Goal: Task Accomplishment & Management: Manage account settings

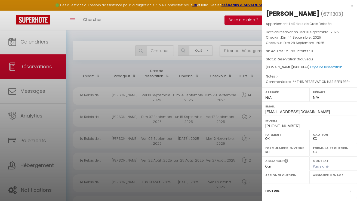
select select "KO"
select select "0"
click at [39, 83] on div at bounding box center [178, 100] width 357 height 201
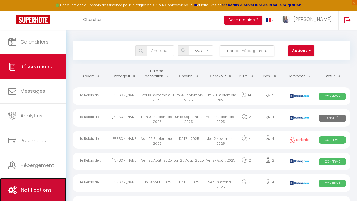
click at [40, 186] on link "Notifications" at bounding box center [33, 190] width 66 height 24
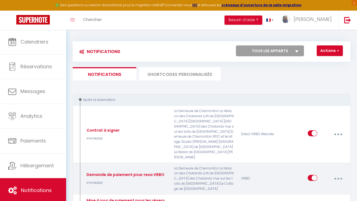
select select
checkbox input "false"
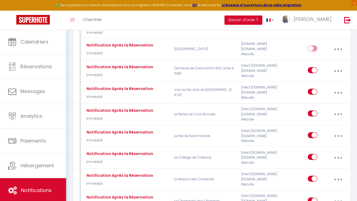
select select
checkbox input "false"
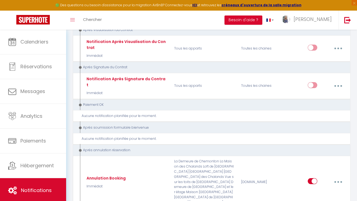
scroll to position [1355, 0]
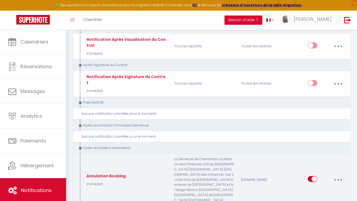
click at [338, 174] on button "button" at bounding box center [337, 179] width 14 height 10
click at [315, 188] on link "Editer" at bounding box center [323, 192] width 40 height 9
type input "Annulation Booking"
select select "18"
select select "Immédiat"
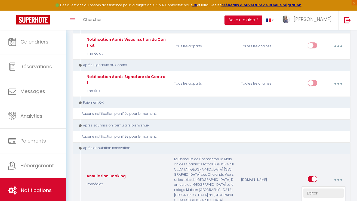
select select
checkbox input "true"
checkbox input "false"
radio input "true"
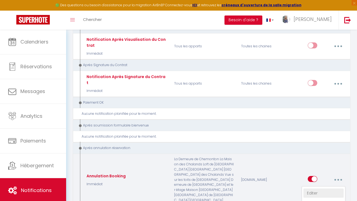
type input "Annulation de votre réservation"
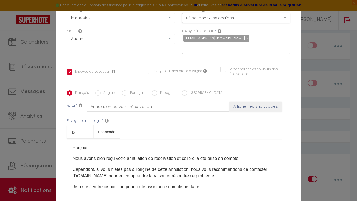
scroll to position [102, 0]
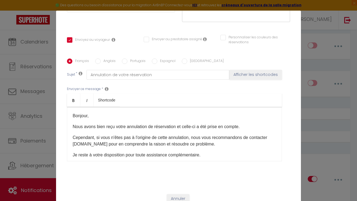
click at [87, 112] on p "Bonjour," at bounding box center [174, 115] width 203 height 7
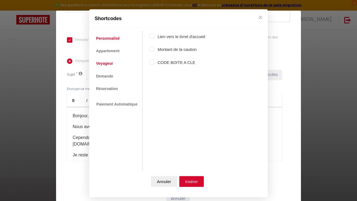
click at [105, 66] on link "Voyageur" at bounding box center [104, 64] width 23 height 10
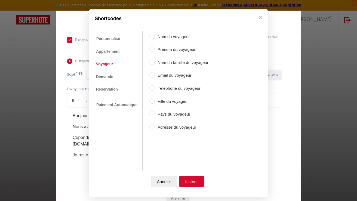
click at [175, 49] on label "Prénom du voyageur" at bounding box center [182, 49] width 54 height 7
click at [155, 49] on input "Prénom du voyageur" at bounding box center [151, 48] width 5 height 5
radio input "true"
click at [195, 183] on button "Insérer" at bounding box center [191, 181] width 25 height 11
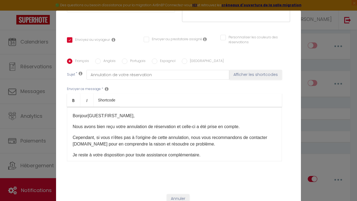
click at [177, 123] on p "Nous avons bien reçu votre annulation de réservation et celle-ci a été prise en…" at bounding box center [174, 126] width 203 height 7
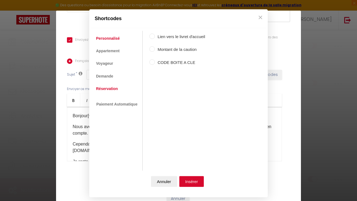
click at [105, 88] on link "Réservation" at bounding box center [106, 89] width 27 height 10
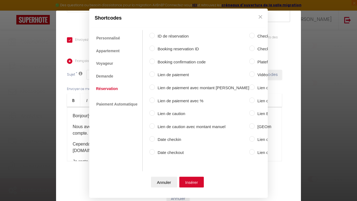
click at [162, 139] on label "Date checkin" at bounding box center [202, 139] width 94 height 7
click at [155, 139] on input "Date checkin" at bounding box center [151, 138] width 5 height 5
radio input "true"
click at [192, 182] on button "Insérer" at bounding box center [191, 182] width 25 height 11
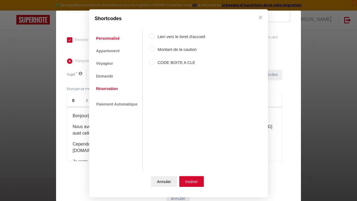
click at [104, 90] on link "Réservation" at bounding box center [106, 89] width 27 height 10
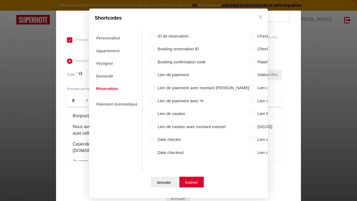
click at [171, 151] on label "Date checkout" at bounding box center [202, 152] width 94 height 7
click at [155, 151] on input "Date checkout" at bounding box center [151, 151] width 5 height 5
radio input "true"
click at [200, 182] on button "Insérer" at bounding box center [191, 182] width 25 height 11
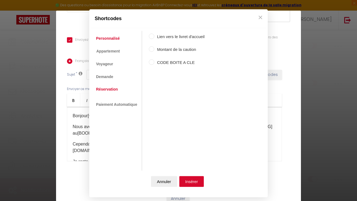
click at [106, 89] on link "Réservation" at bounding box center [106, 89] width 27 height 10
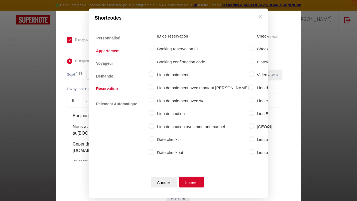
click at [107, 53] on link "Appartement" at bounding box center [107, 51] width 29 height 10
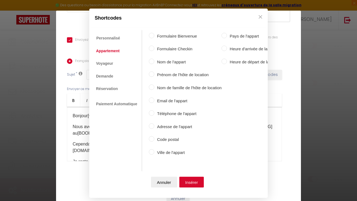
click at [152, 62] on input "Nom de l'appart" at bounding box center [151, 60] width 5 height 5
radio input "true"
click at [191, 181] on button "Insérer" at bounding box center [191, 182] width 25 height 11
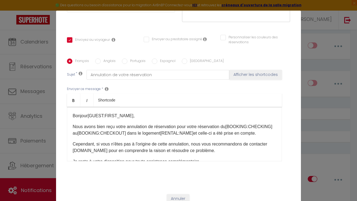
click at [206, 128] on p "Nous avons bien reçu votre annulation de réservation pour votre réservation du …" at bounding box center [174, 129] width 203 height 13
click at [110, 58] on label "Anglais" at bounding box center [108, 61] width 15 height 6
click at [101, 58] on input "Anglais" at bounding box center [97, 60] width 5 height 5
radio input "true"
checkbox input "true"
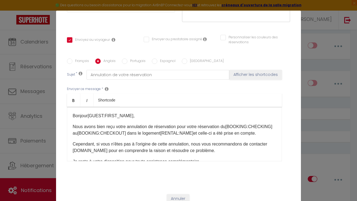
checkbox input "false"
type input "Reservation cancellation on [DOMAIN_NAME]"
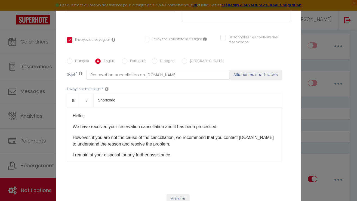
click at [166, 123] on p "We have received your reservation cancellation and it has been processed." at bounding box center [174, 126] width 203 height 7
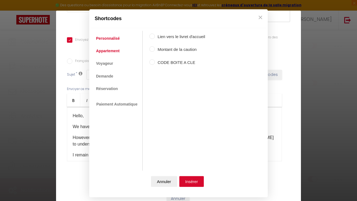
click at [106, 52] on link "Appartement" at bounding box center [107, 51] width 29 height 10
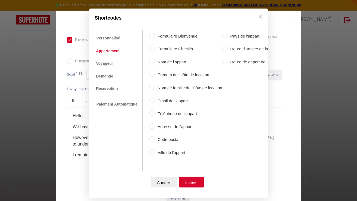
click at [168, 63] on label "Nom de l'appart" at bounding box center [188, 61] width 67 height 7
click at [155, 63] on input "Nom de l'appart" at bounding box center [151, 60] width 5 height 5
radio input "true"
click at [190, 183] on button "Insérer" at bounding box center [191, 182] width 25 height 11
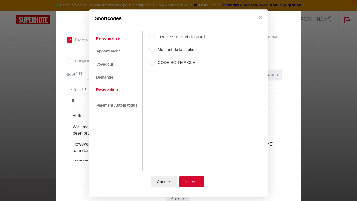
click at [105, 91] on link "Réservation" at bounding box center [106, 90] width 27 height 10
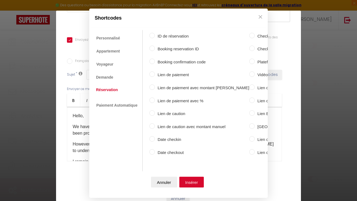
click at [173, 137] on label "Date checkin" at bounding box center [202, 139] width 94 height 7
click at [155, 137] on input "Date checkin" at bounding box center [151, 138] width 5 height 5
radio input "true"
click at [192, 177] on button "Insérer" at bounding box center [191, 182] width 25 height 11
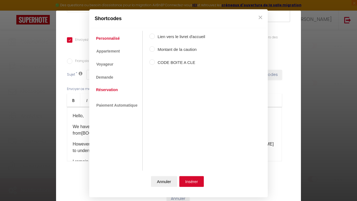
click at [105, 89] on link "Réservation" at bounding box center [106, 90] width 27 height 10
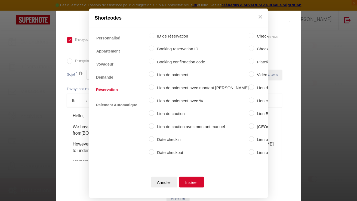
click at [163, 152] on label "Date checkout" at bounding box center [201, 152] width 94 height 7
click at [154, 152] on input "Date checkout" at bounding box center [151, 151] width 5 height 5
radio input "true"
click at [192, 181] on button "Insérer" at bounding box center [191, 182] width 25 height 11
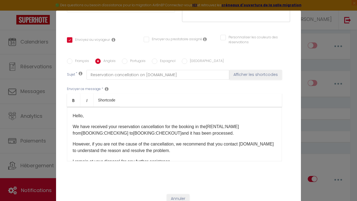
click at [133, 58] on label "Portugais" at bounding box center [136, 61] width 18 height 6
click at [127, 58] on input "Portugais" at bounding box center [124, 60] width 5 height 5
radio input "true"
checkbox input "true"
checkbox input "false"
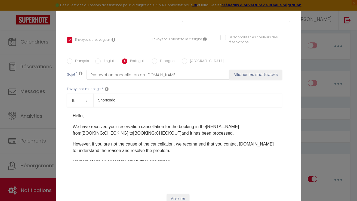
checkbox input "false"
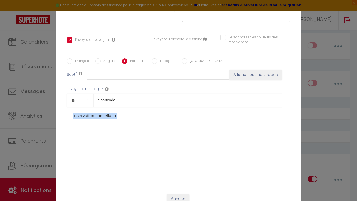
drag, startPoint x: 126, startPoint y: 112, endPoint x: 68, endPoint y: 107, distance: 58.3
click at [68, 107] on div "reservation cancellatio ​" at bounding box center [174, 134] width 215 height 54
drag, startPoint x: 120, startPoint y: 108, endPoint x: 65, endPoint y: 107, distance: 54.1
click at [65, 107] on div "Français Anglais Portugais Espagnol Italien Sujet * Afficher les shortcodes Env…" at bounding box center [178, 113] width 226 height 110
click at [155, 58] on input "Espagnol" at bounding box center [154, 60] width 5 height 5
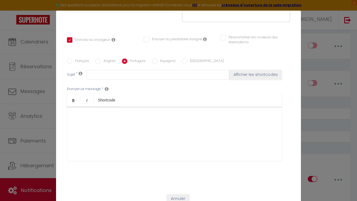
radio input "true"
checkbox input "true"
checkbox input "false"
click at [194, 58] on label "[GEOGRAPHIC_DATA]" at bounding box center [205, 61] width 36 height 6
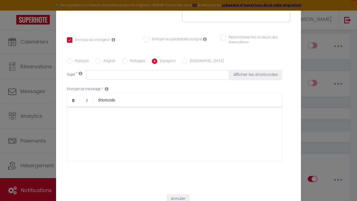
click at [187, 58] on input "[GEOGRAPHIC_DATA]" at bounding box center [184, 60] width 5 height 5
radio input "true"
checkbox input "true"
checkbox input "false"
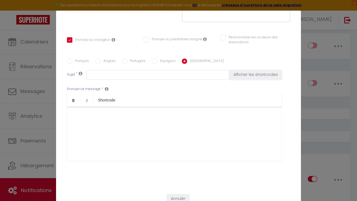
click at [111, 58] on label "Anglais" at bounding box center [108, 61] width 15 height 6
click at [101, 58] on input "Anglais" at bounding box center [97, 60] width 5 height 5
radio input "true"
checkbox input "true"
checkbox input "false"
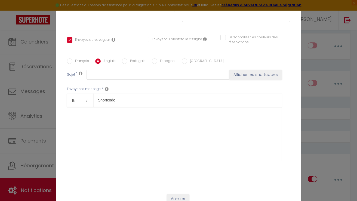
checkbox input "false"
type input "Reservation cancellation on [DOMAIN_NAME]"
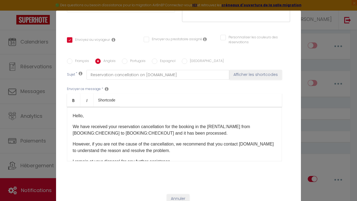
checkbox input "true"
checkbox input "false"
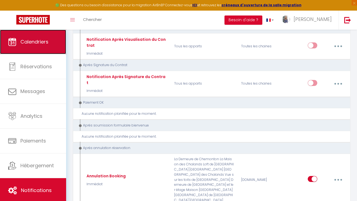
click at [41, 41] on span "Calendriers" at bounding box center [34, 41] width 28 height 7
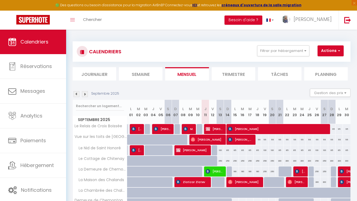
click at [84, 93] on img at bounding box center [85, 94] width 6 height 6
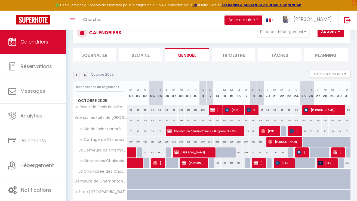
scroll to position [20, 0]
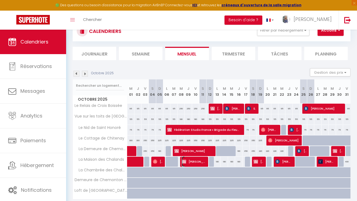
click at [198, 161] on span "[PERSON_NAME]" at bounding box center [194, 161] width 24 height 10
select select "OK"
select select "KO"
select select "0"
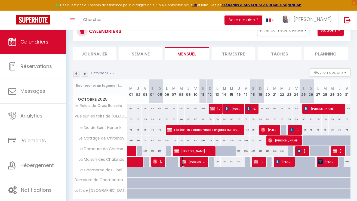
select select "1"
select select
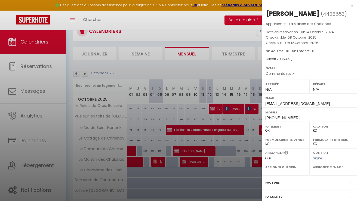
click at [282, 182] on div "Facture" at bounding box center [308, 183] width 95 height 14
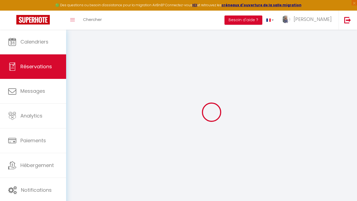
select select
checkbox input "false"
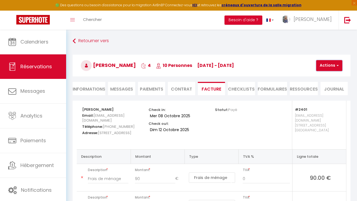
click at [336, 67] on span "button" at bounding box center [336, 65] width 3 height 5
click at [328, 89] on link "Envoyer la facture" at bounding box center [335, 91] width 46 height 7
type input "[EMAIL_ADDRESS][DOMAIN_NAME]"
select select "fr"
type input "Votre facture 4428653 - [GEOGRAPHIC_DATA]"
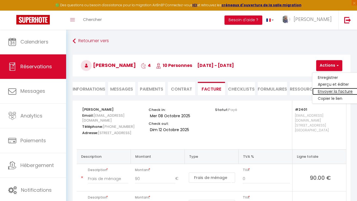
type textarea "Bonjour, Voici le lien pour télécharger votre facture : [URL][DOMAIN_NAME] Déta…"
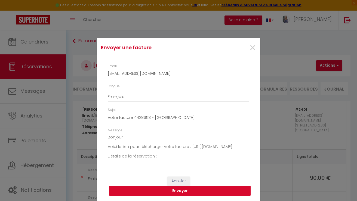
click at [208, 190] on button "Envoyer" at bounding box center [179, 191] width 141 height 10
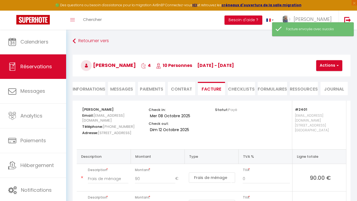
click at [127, 89] on span "Messages" at bounding box center [121, 89] width 23 height 6
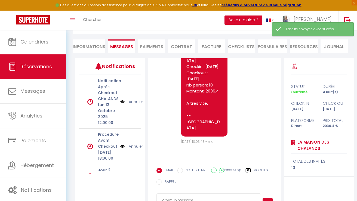
scroll to position [64, 0]
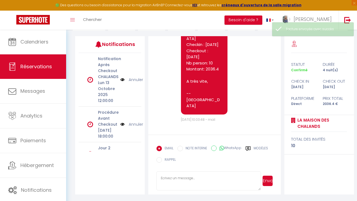
click at [166, 179] on textarea at bounding box center [208, 180] width 104 height 19
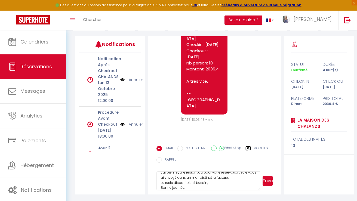
scroll to position [16, 0]
click at [187, 184] on textarea "Bonjour [PERSON_NAME], J'ai bien reçu le restant dû pour votre réservation, et …" at bounding box center [208, 180] width 104 height 19
type textarea "Bonjour [PERSON_NAME], J'ai bien reçu le restant dû pour votre réservation, et …"
click at [269, 183] on button "Envoyer" at bounding box center [267, 181] width 10 height 10
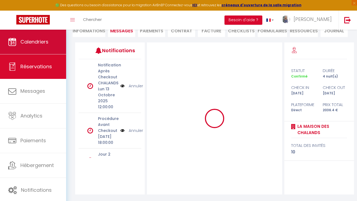
scroll to position [0, 0]
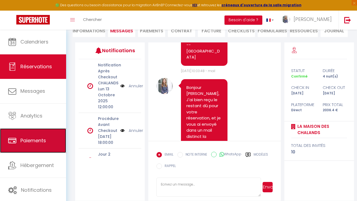
click at [33, 147] on link "Paiements" at bounding box center [33, 140] width 66 height 24
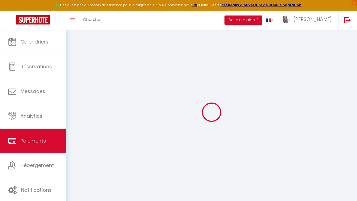
select select "2"
select select "0"
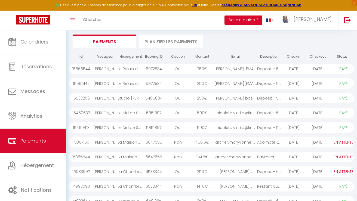
scroll to position [36, 0]
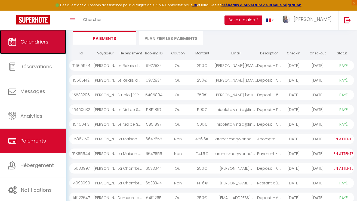
click at [39, 47] on link "Calendriers" at bounding box center [33, 42] width 66 height 24
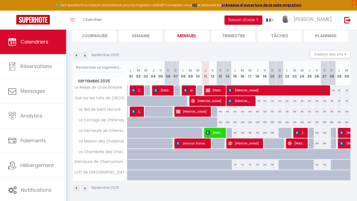
scroll to position [41, 0]
